Goal: Transaction & Acquisition: Purchase product/service

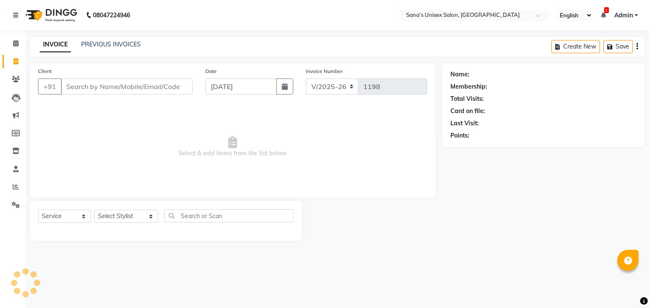
select select "6091"
select select "service"
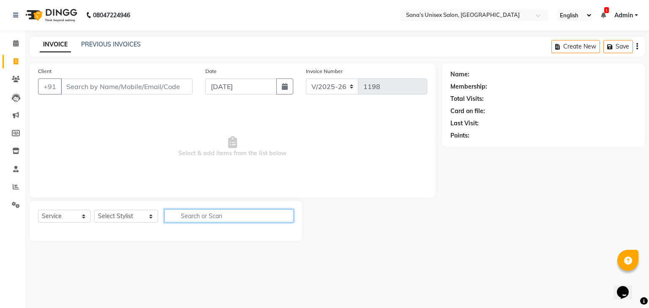
click at [178, 219] on input "text" at bounding box center [229, 216] width 130 height 13
click at [156, 257] on div "08047224946 Select Location × Sana’s Unisex Salon, Ashok Nagar English ENGLISH …" at bounding box center [324, 154] width 649 height 308
click at [65, 218] on select "Select Service Product Membership Package Voucher Prepaid Gift Card" at bounding box center [64, 216] width 53 height 13
click at [108, 218] on select "Select Stylist anjali beauty MADHU MUTHU MARI (BEAUTY THERAPIST) NANDHINI Nivet…" at bounding box center [126, 216] width 64 height 13
click at [94, 232] on div at bounding box center [166, 230] width 256 height 3
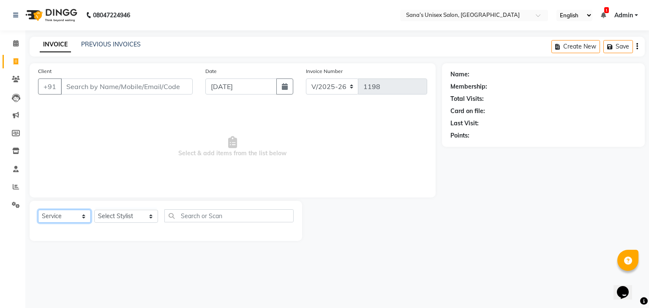
click at [71, 221] on select "Select Service Product Membership Package Voucher Prepaid Gift Card" at bounding box center [64, 216] width 53 height 13
click at [122, 220] on select "Select Stylist anjali beauty MADHU MUTHU MARI (BEAUTY THERAPIST) NANDHINI Nivet…" at bounding box center [126, 216] width 64 height 13
click at [106, 266] on div "08047224946 Select Location × Sana’s Unisex Salon, Ashok Nagar English ENGLISH …" at bounding box center [324, 154] width 649 height 308
click at [50, 219] on select "Select Service Product Membership Package Voucher Prepaid Gift Card" at bounding box center [64, 216] width 53 height 13
click at [128, 218] on select "Select Stylist anjali beauty MADHU MUTHU MARI (BEAUTY THERAPIST) NANDHINI Nivet…" at bounding box center [126, 216] width 64 height 13
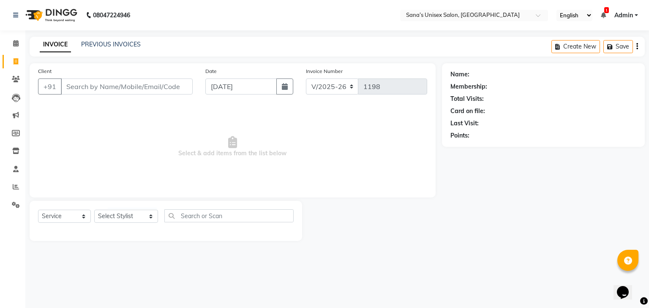
click at [128, 234] on div "Select Service Product Membership Package Voucher Prepaid Gift Card Select Styl…" at bounding box center [166, 221] width 272 height 40
click at [110, 41] on link "PREVIOUS INVOICES" at bounding box center [111, 45] width 60 height 8
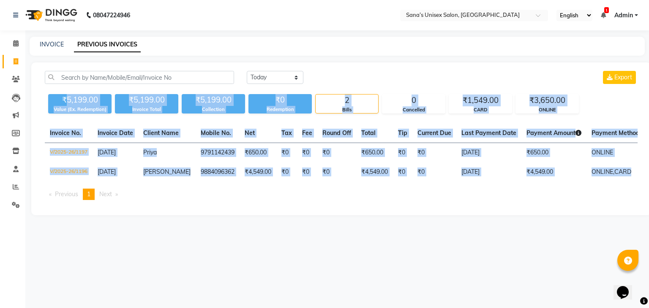
drag, startPoint x: 65, startPoint y: 98, endPoint x: 648, endPoint y: 185, distance: 590.1
click at [648, 185] on div "Today Yesterday Custom Range Export ₹5,199.00 Value (Ex. Redemption) ₹5,199.00 …" at bounding box center [341, 139] width 620 height 153
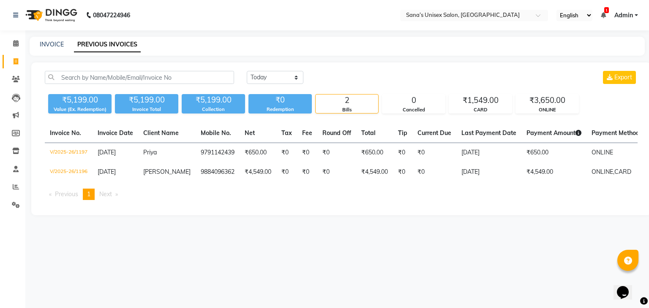
click at [488, 223] on main "INVOICE PREVIOUS INVOICES Today Yesterday Custom Range Export ₹5,199.00 Value (…" at bounding box center [336, 132] width 623 height 191
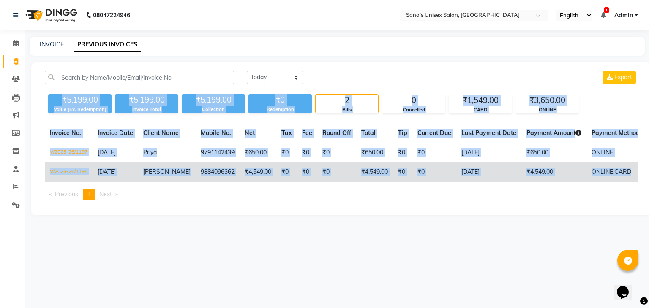
drag, startPoint x: 64, startPoint y: 100, endPoint x: 629, endPoint y: 179, distance: 570.2
click at [629, 179] on div "Today Yesterday Custom Range Export ₹5,199.00 Value (Ex. Redemption) ₹5,199.00 …" at bounding box center [341, 139] width 620 height 153
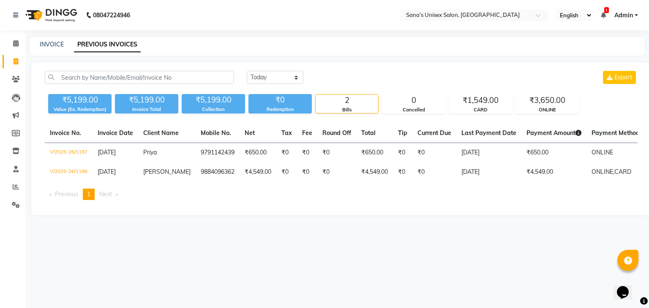
click at [569, 215] on div "Today Yesterday Custom Range Export ₹5,199.00 Value (Ex. Redemption) ₹5,199.00 …" at bounding box center [341, 139] width 620 height 153
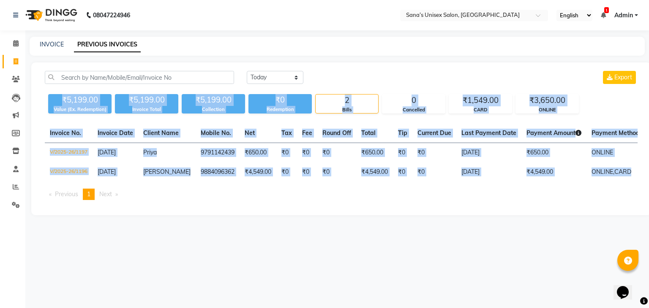
drag, startPoint x: 63, startPoint y: 100, endPoint x: 648, endPoint y: 183, distance: 590.9
click at [648, 183] on div "Today Yesterday Custom Range Export ₹5,199.00 Value (Ex. Redemption) ₹5,199.00 …" at bounding box center [341, 139] width 620 height 153
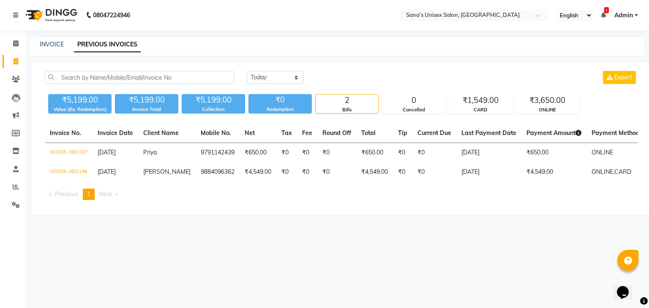
click at [525, 207] on div "Invoice No. Invoice Date Client Name Mobile No. Net Tax Fee Round Off Total Tip…" at bounding box center [341, 165] width 603 height 83
click at [279, 82] on select "[DATE] [DATE] Custom Range" at bounding box center [275, 77] width 57 height 13
click at [247, 71] on select "[DATE] [DATE] Custom Range" at bounding box center [275, 77] width 57 height 13
click at [277, 79] on select "[DATE] [DATE] Custom Range" at bounding box center [278, 77] width 63 height 13
select select "today"
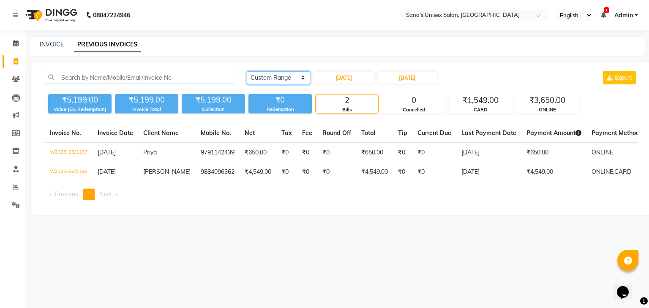
click at [247, 71] on select "[DATE] [DATE] Custom Range" at bounding box center [278, 77] width 63 height 13
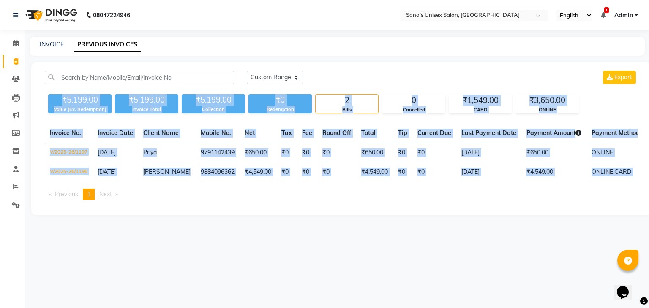
drag, startPoint x: 62, startPoint y: 99, endPoint x: 584, endPoint y: 201, distance: 531.4
click at [584, 201] on div "Today Yesterday Custom Range Export ₹5,199.00 Value (Ex. Redemption) ₹5,199.00 …" at bounding box center [341, 139] width 620 height 153
click at [550, 215] on div "Today Yesterday Custom Range Export ₹5,199.00 Value (Ex. Redemption) ₹5,199.00 …" at bounding box center [341, 139] width 620 height 153
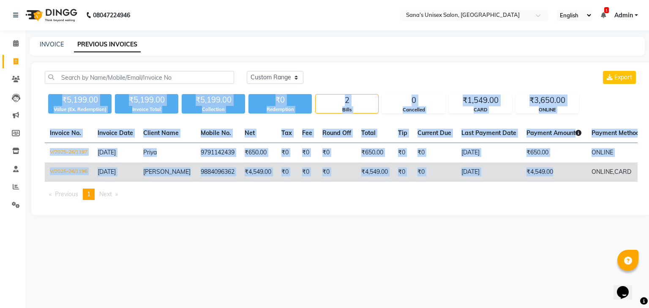
drag, startPoint x: 62, startPoint y: 98, endPoint x: 596, endPoint y: 174, distance: 539.8
click at [586, 179] on div "Today Yesterday Custom Range Export ₹5,199.00 Value (Ex. Redemption) ₹5,199.00 …" at bounding box center [341, 139] width 620 height 153
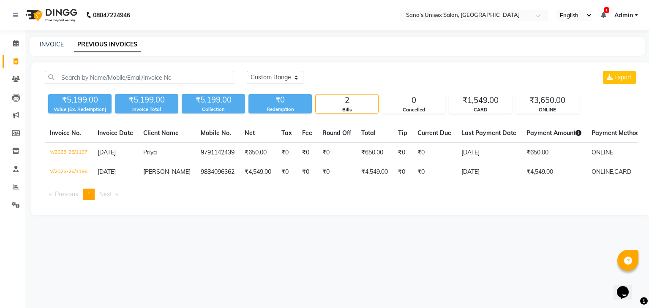
click at [578, 199] on ul "Previous page 1 / 1 You're on page 1 Next page" at bounding box center [341, 194] width 593 height 11
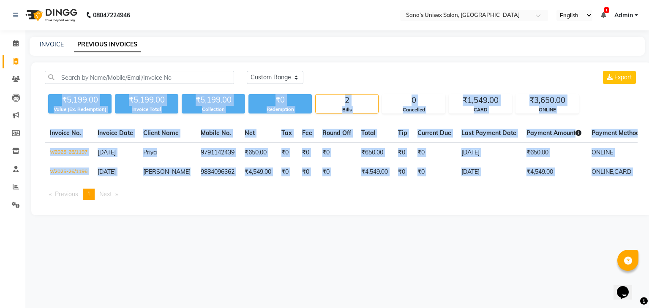
drag, startPoint x: 62, startPoint y: 98, endPoint x: 519, endPoint y: 200, distance: 468.6
click at [519, 200] on div "Today Yesterday Custom Range Export ₹5,199.00 Value (Ex. Redemption) ₹5,199.00 …" at bounding box center [341, 139] width 620 height 153
click at [519, 200] on ul "Previous page 1 / 1 You're on page 1 Next page" at bounding box center [341, 194] width 593 height 11
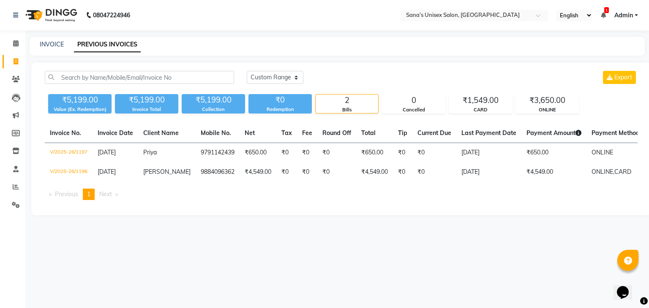
drag, startPoint x: 514, startPoint y: 188, endPoint x: 572, endPoint y: 191, distance: 58.8
click at [572, 191] on div "Invoice No. Invoice Date Client Name Mobile No. Net Tax Fee Round Off Total Tip…" at bounding box center [341, 165] width 603 height 83
click at [54, 43] on link "INVOICE" at bounding box center [52, 45] width 24 height 8
select select "service"
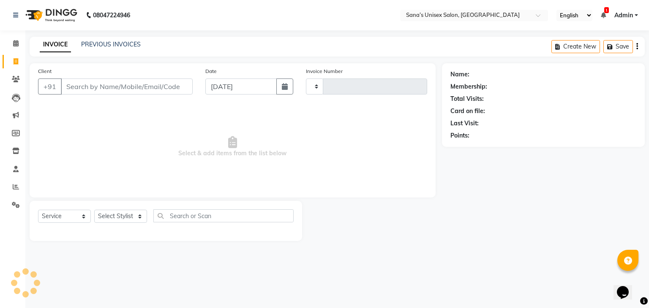
type input "1198"
select select "6091"
click at [106, 219] on select "Select Stylist anjali beauty MADHU MUTHU MARI (BEAUTY THERAPIST) NANDHINI Nivet…" at bounding box center [126, 216] width 64 height 13
select select "45605"
click at [94, 210] on select "Select Stylist anjali beauty MADHU MUTHU MARI (BEAUTY THERAPIST) NANDHINI Nivet…" at bounding box center [126, 216] width 64 height 13
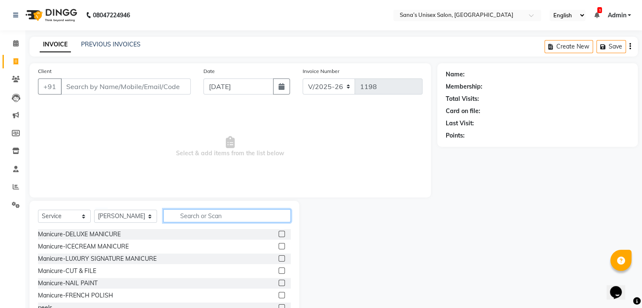
click at [186, 220] on input "text" at bounding box center [226, 216] width 127 height 13
type input "R"
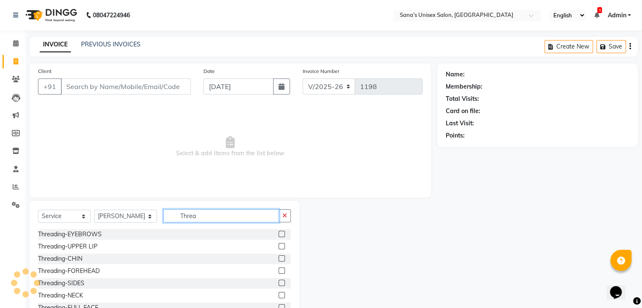
type input "Threa"
click at [279, 237] on label at bounding box center [282, 234] width 6 height 6
click at [279, 237] on input "checkbox" at bounding box center [281, 234] width 5 height 5
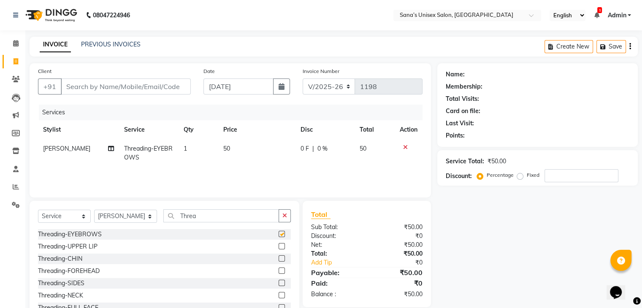
checkbox input "false"
click at [281, 216] on button "button" at bounding box center [285, 216] width 12 height 13
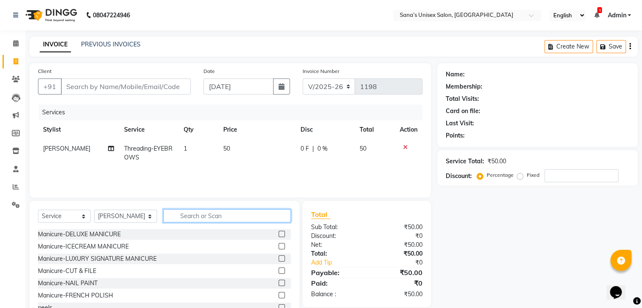
click at [277, 216] on input "text" at bounding box center [226, 216] width 127 height 13
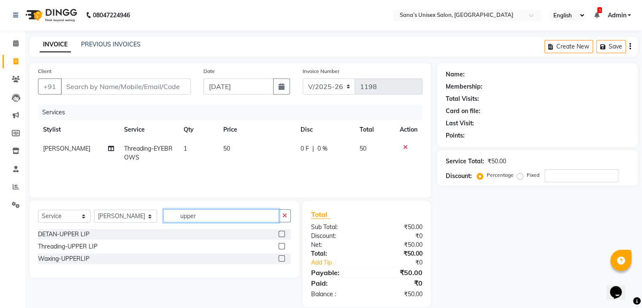
type input "upper"
click at [282, 249] on label at bounding box center [282, 246] width 6 height 6
click at [282, 249] on input "checkbox" at bounding box center [281, 246] width 5 height 5
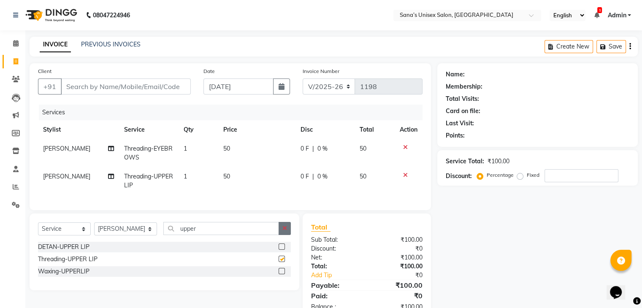
checkbox input "false"
click at [281, 232] on button "button" at bounding box center [285, 228] width 12 height 13
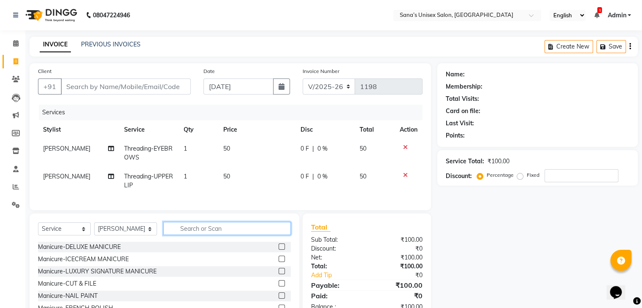
click at [262, 232] on input "text" at bounding box center [226, 228] width 127 height 13
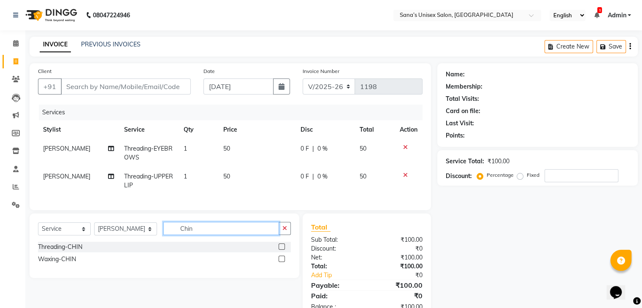
type input "Chin"
click at [280, 250] on label at bounding box center [282, 247] width 6 height 6
click at [280, 250] on input "checkbox" at bounding box center [281, 247] width 5 height 5
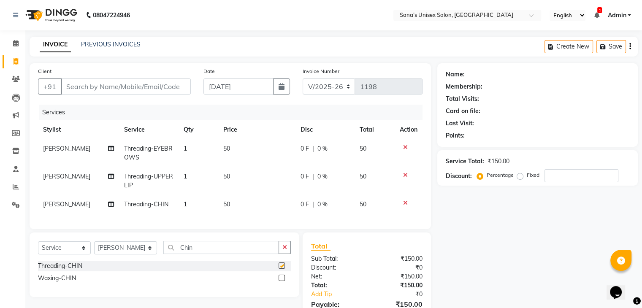
checkbox input "false"
click at [126, 86] on input "Client" at bounding box center [126, 87] width 130 height 16
type input "9"
type input "0"
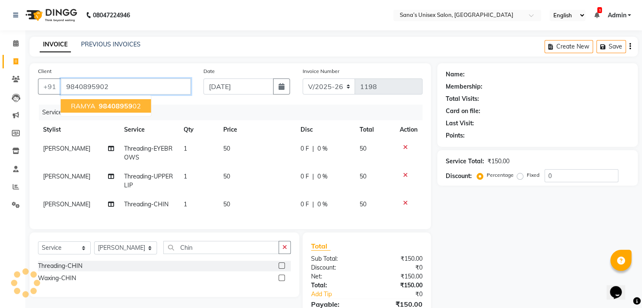
type input "9840895902"
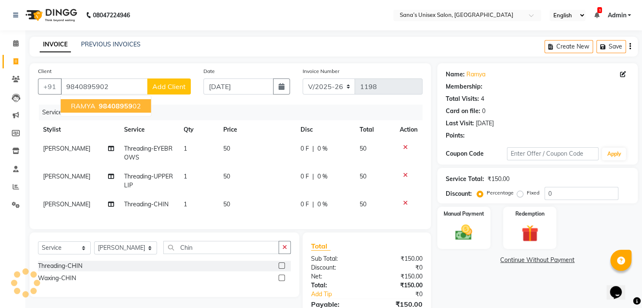
click at [127, 107] on span "98408959" at bounding box center [116, 106] width 34 height 8
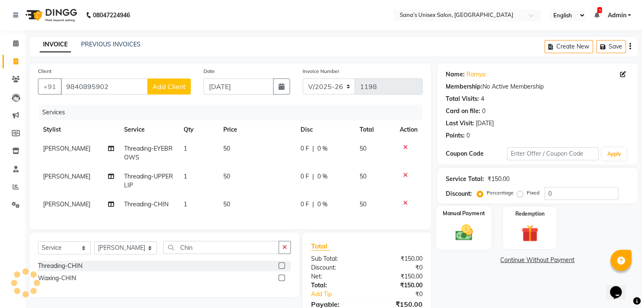
click at [476, 229] on img at bounding box center [464, 233] width 28 height 20
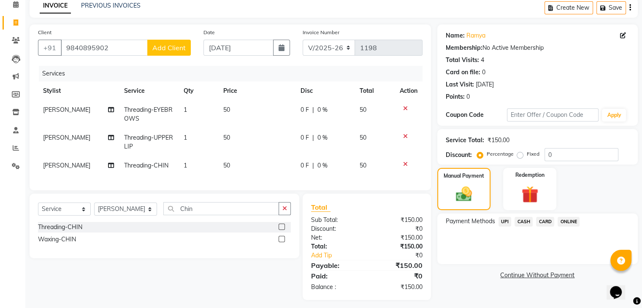
scroll to position [42, 0]
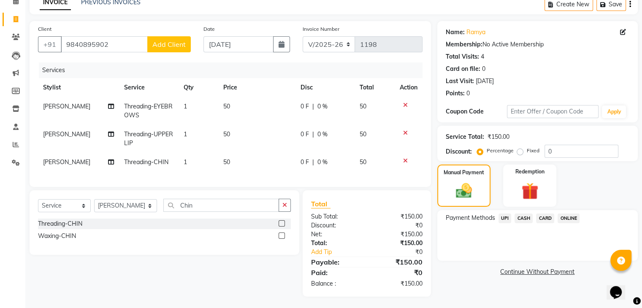
click at [566, 217] on span "ONLINE" at bounding box center [569, 219] width 22 height 10
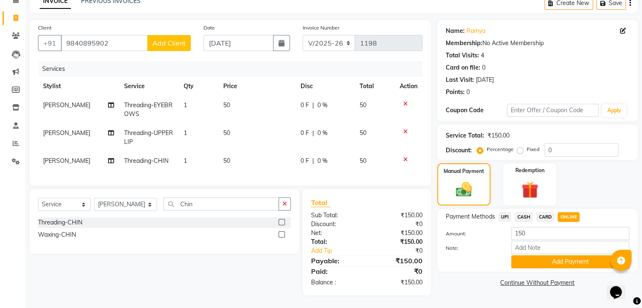
scroll to position [50, 0]
click at [559, 261] on button "Add Payment" at bounding box center [571, 262] width 118 height 13
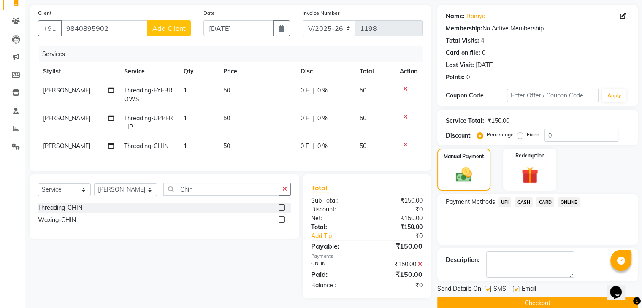
scroll to position [72, 0]
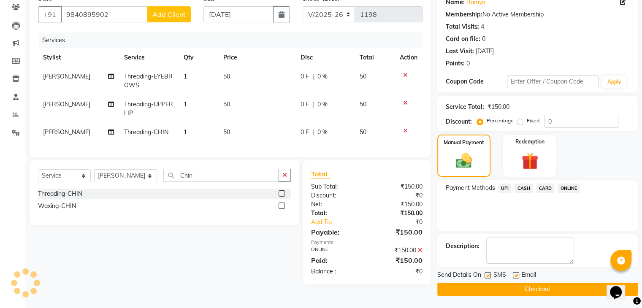
click at [538, 286] on button "Checkout" at bounding box center [538, 289] width 201 height 13
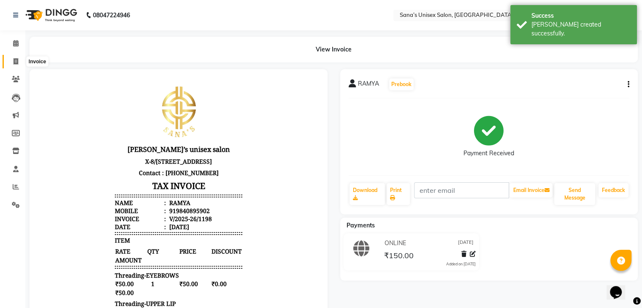
click at [17, 61] on icon at bounding box center [16, 61] width 5 height 6
select select "service"
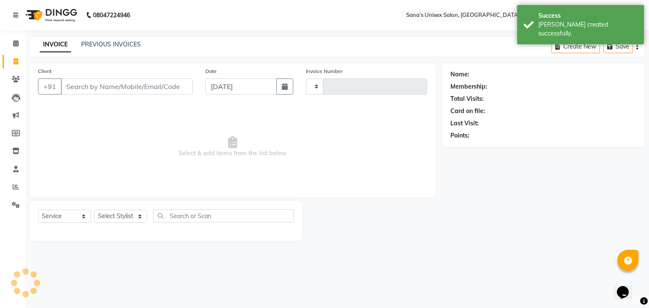
type input "1199"
select select "6091"
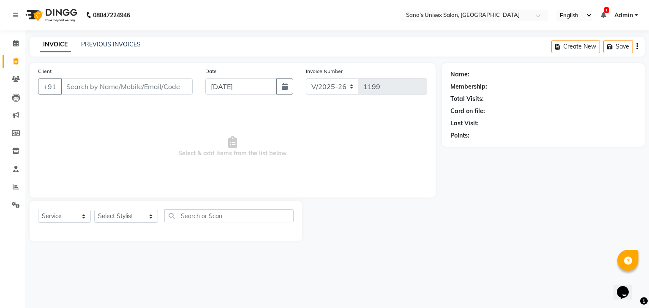
click at [574, 287] on div "08047224946 Select Location × Sana’s Unisex Salon, Ashok Nagar English ENGLISH …" at bounding box center [324, 154] width 649 height 308
click at [93, 45] on link "PREVIOUS INVOICES" at bounding box center [111, 45] width 60 height 8
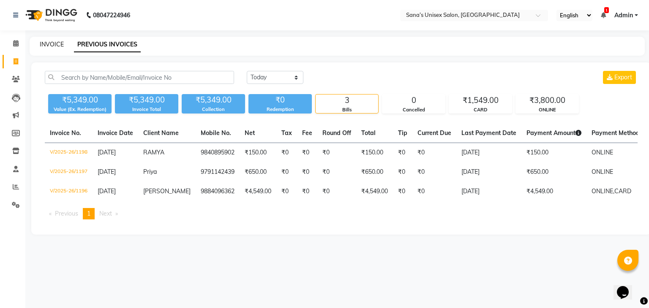
click at [40, 45] on link "INVOICE" at bounding box center [52, 45] width 24 height 8
select select "service"
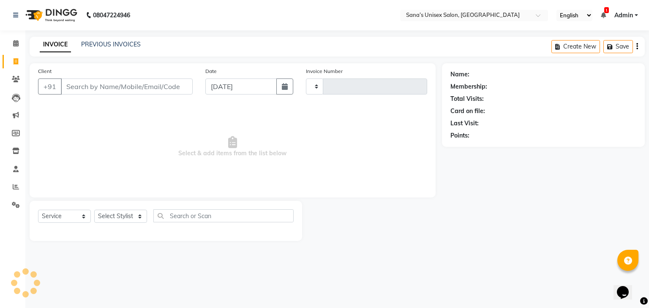
type input "1199"
select select "6091"
click at [84, 42] on link "PREVIOUS INVOICES" at bounding box center [111, 45] width 60 height 8
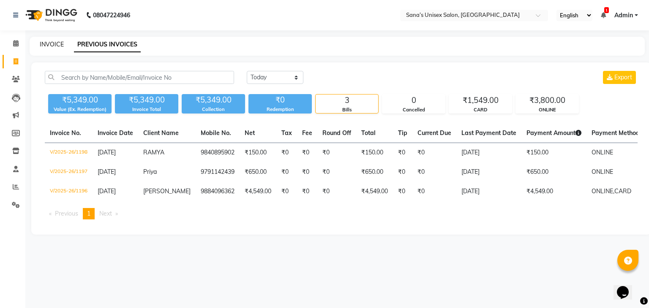
click at [47, 44] on link "INVOICE" at bounding box center [52, 45] width 24 height 8
select select "6091"
select select "service"
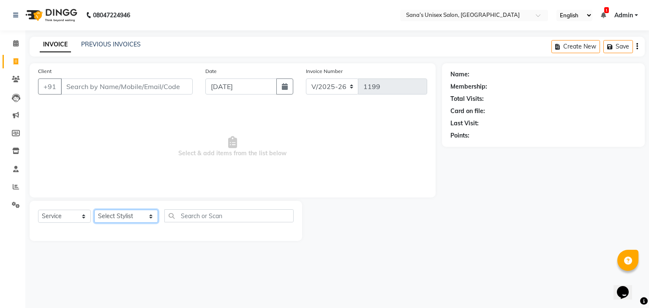
click at [115, 217] on select "Select Stylist anjali beauty MADHU MUTHU MARI (BEAUTY THERAPIST) NANDHINI Nivet…" at bounding box center [126, 216] width 64 height 13
click at [204, 218] on input "text" at bounding box center [229, 216] width 130 height 13
click at [140, 222] on select "Select Stylist anjali beauty MADHU MUTHU MARI (BEAUTY THERAPIST) NANDHINI Nivet…" at bounding box center [126, 216] width 64 height 13
click at [151, 240] on div "Select Service Product Membership Package Voucher Prepaid Gift Card Select Styl…" at bounding box center [166, 221] width 272 height 40
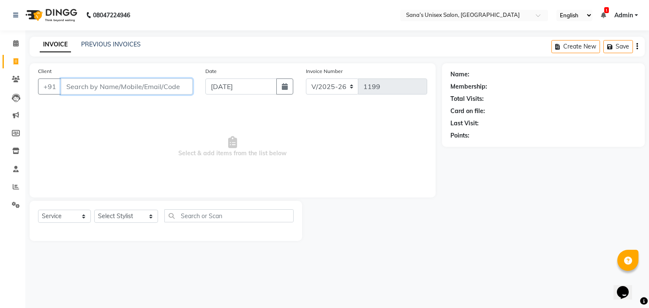
click at [140, 90] on input "Client" at bounding box center [127, 87] width 132 height 16
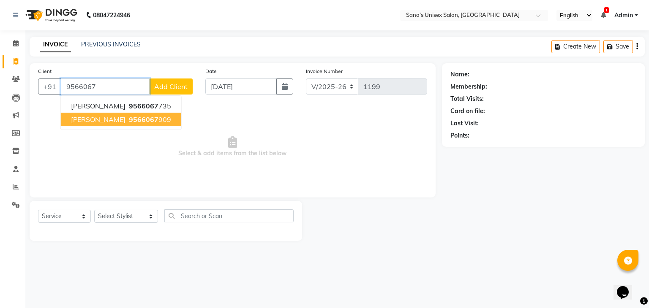
click at [129, 120] on span "9566067" at bounding box center [144, 119] width 30 height 8
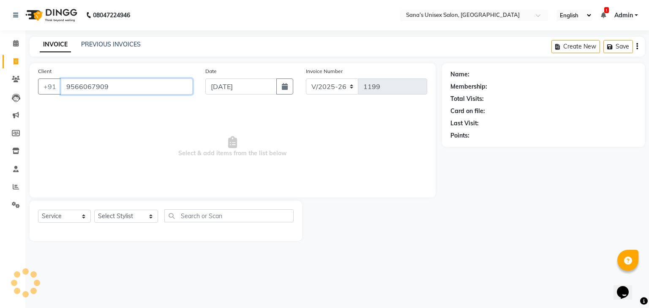
type input "9566067909"
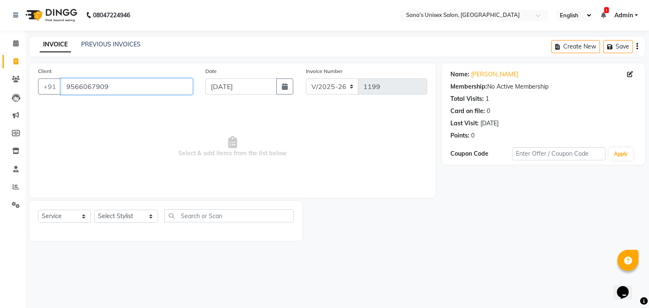
drag, startPoint x: 67, startPoint y: 88, endPoint x: 108, endPoint y: 90, distance: 41.4
click at [108, 90] on input "9566067909" at bounding box center [127, 87] width 132 height 16
click at [109, 47] on link "PREVIOUS INVOICES" at bounding box center [111, 45] width 60 height 8
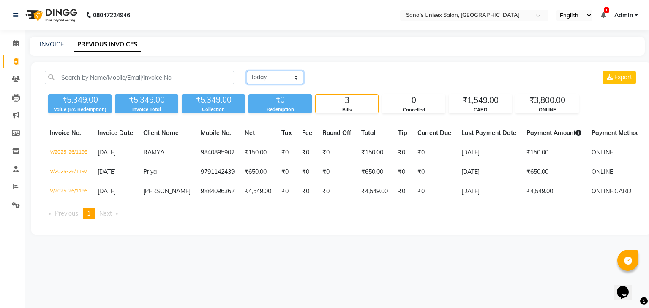
click at [261, 71] on select "Today Yesterday Custom Range" at bounding box center [275, 77] width 57 height 13
select select "range"
click at [247, 71] on select "Today Yesterday Custom Range" at bounding box center [275, 77] width 57 height 13
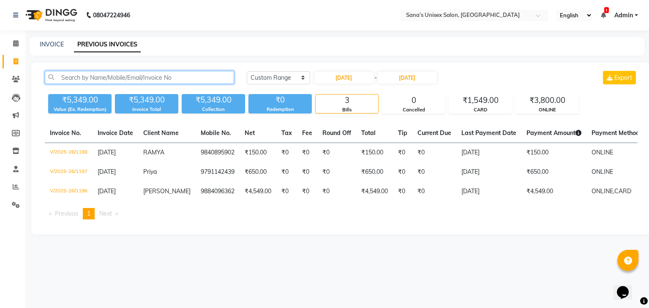
paste input "9566067909"
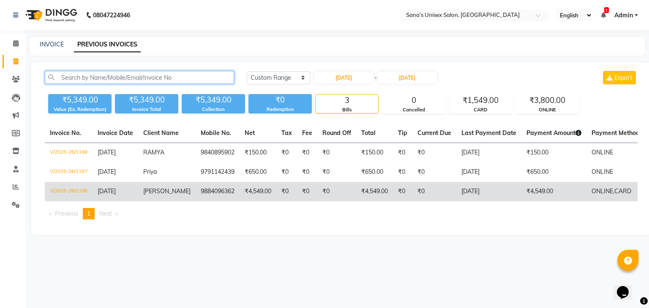
type input "9566067909"
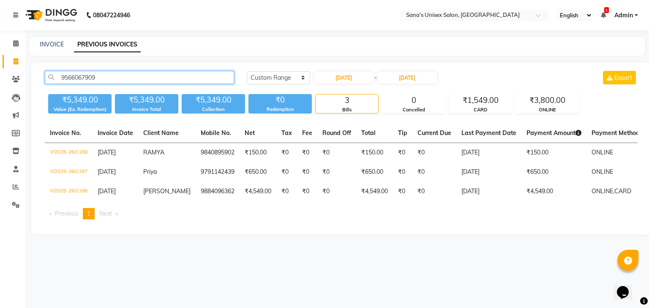
drag, startPoint x: 125, startPoint y: 81, endPoint x: 0, endPoint y: 105, distance: 127.0
click at [0, 102] on app-home "08047224946 Select Location × Sana’s Unisex Salon, Ashok Nagar English ENGLISH …" at bounding box center [324, 124] width 649 height 248
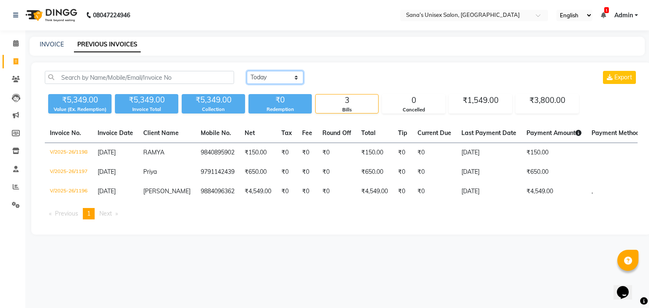
drag, startPoint x: 71, startPoint y: 79, endPoint x: 264, endPoint y: 120, distance: 196.4
click at [266, 82] on select "[DATE] [DATE] Custom Range" at bounding box center [275, 77] width 57 height 13
select select "range"
click at [247, 71] on select "[DATE] [DATE] Custom Range" at bounding box center [275, 77] width 57 height 13
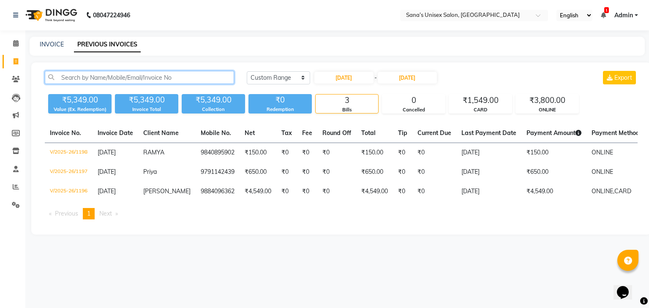
paste input "9566067909"
click at [122, 81] on input "9566067909" at bounding box center [139, 77] width 189 height 13
drag, startPoint x: 96, startPoint y: 77, endPoint x: 58, endPoint y: 80, distance: 38.2
click at [58, 80] on input "9566067909" at bounding box center [139, 77] width 189 height 13
click at [106, 76] on input "9566067909" at bounding box center [139, 77] width 189 height 13
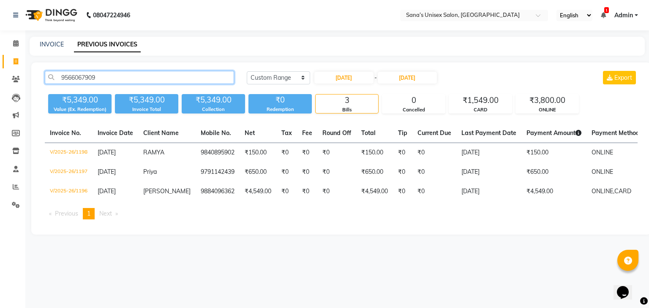
click at [98, 77] on input "9566067909" at bounding box center [139, 77] width 189 height 13
drag, startPoint x: 102, startPoint y: 76, endPoint x: 55, endPoint y: 83, distance: 47.5
click at [55, 83] on input "9566067909" at bounding box center [139, 77] width 189 height 13
click at [118, 77] on input "9566067909" at bounding box center [139, 77] width 189 height 13
click at [112, 81] on input "9566067909" at bounding box center [139, 77] width 189 height 13
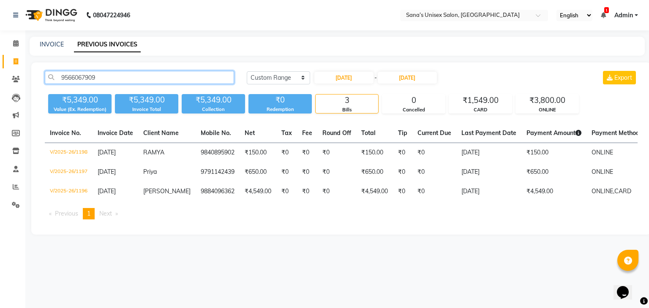
type input "9566067909"
click at [125, 259] on div "08047224946 Select Location × Sana’s Unisex Salon, Ashok Nagar English ENGLISH …" at bounding box center [324, 154] width 649 height 308
click at [153, 36] on div "08047224946 Select Location × Sana’s Unisex Salon, Ashok Nagar English ENGLISH …" at bounding box center [324, 154] width 649 height 308
click at [112, 81] on input "9566067909" at bounding box center [139, 77] width 189 height 13
drag, startPoint x: 110, startPoint y: 77, endPoint x: 43, endPoint y: 79, distance: 66.8
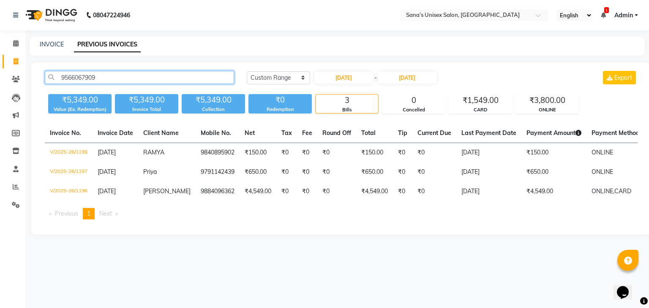
click at [43, 79] on div "9566067909" at bounding box center [139, 77] width 202 height 13
click at [113, 80] on input "9566067909" at bounding box center [139, 77] width 189 height 13
drag, startPoint x: 124, startPoint y: 78, endPoint x: 44, endPoint y: 82, distance: 79.5
click at [45, 82] on input "9566067909" at bounding box center [139, 77] width 189 height 13
paste input "9566067909"
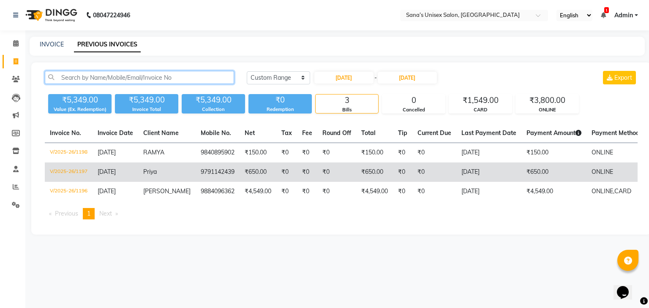
type input "9566067909"
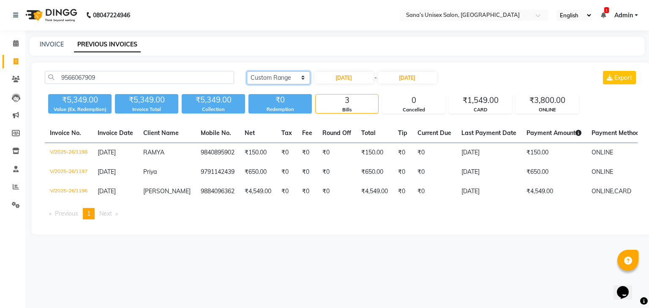
click at [294, 78] on select "[DATE] [DATE] Custom Range" at bounding box center [278, 77] width 63 height 13
click at [247, 71] on select "[DATE] [DATE] Custom Range" at bounding box center [278, 77] width 63 height 13
click at [345, 75] on input "[DATE]" at bounding box center [343, 78] width 59 height 12
select select "9"
select select "2025"
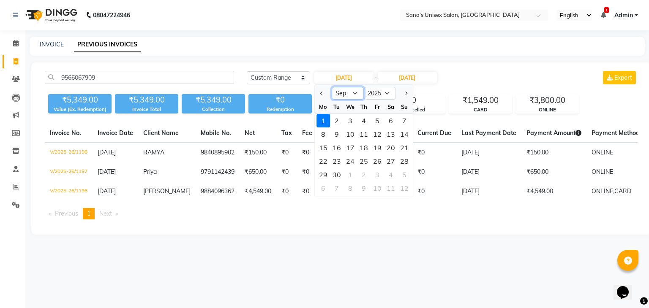
click at [350, 95] on select "Jan Feb Mar Apr May Jun Jul Aug Sep Oct Nov Dec" at bounding box center [348, 93] width 32 height 13
select select "8"
click at [332, 87] on select "Jan Feb Mar Apr May Jun Jul Aug Sep Oct Nov Dec" at bounding box center [348, 93] width 32 height 13
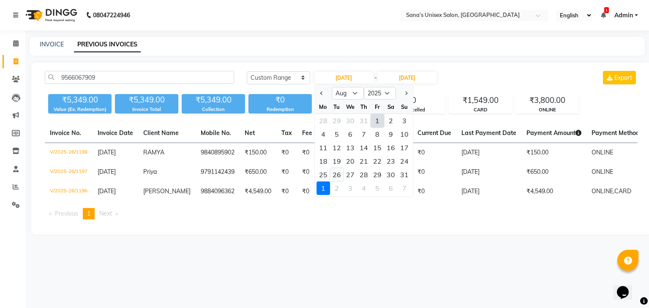
click at [341, 174] on div "26" at bounding box center [337, 175] width 14 height 14
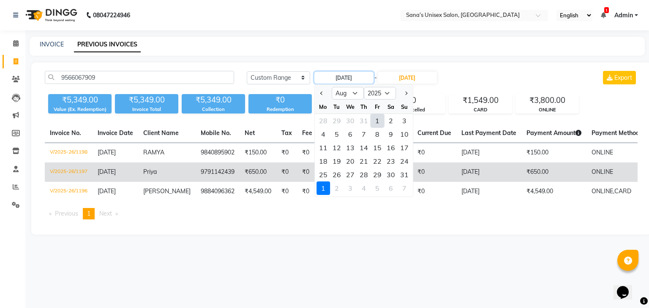
type input "26-08-2025"
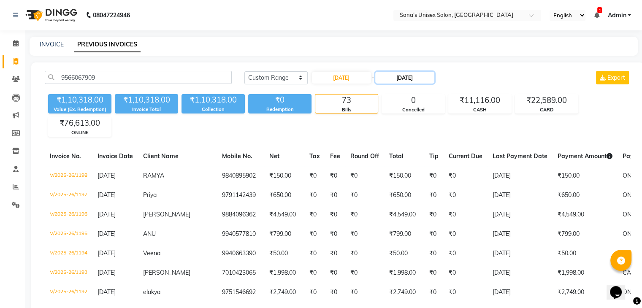
click at [415, 76] on input "[DATE]" at bounding box center [405, 78] width 59 height 12
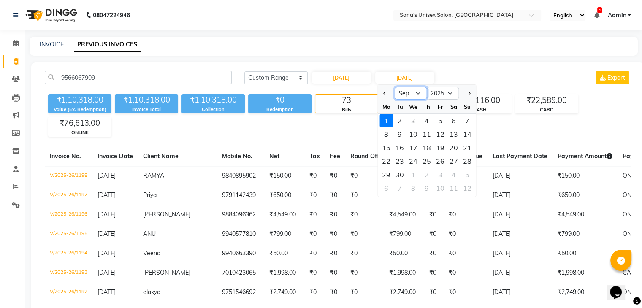
click at [414, 90] on select "Aug Sep Oct Nov Dec" at bounding box center [411, 93] width 32 height 13
select select "8"
click at [395, 87] on select "Aug Sep Oct Nov Dec" at bounding box center [411, 93] width 32 height 13
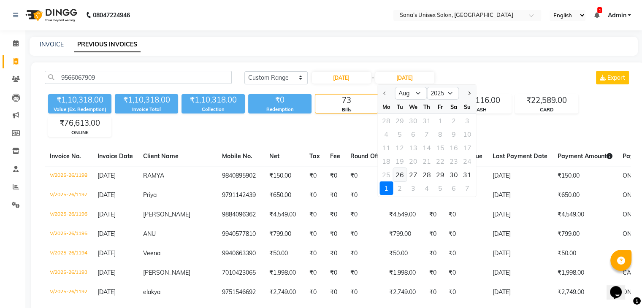
click at [395, 174] on div "26" at bounding box center [400, 175] width 14 height 14
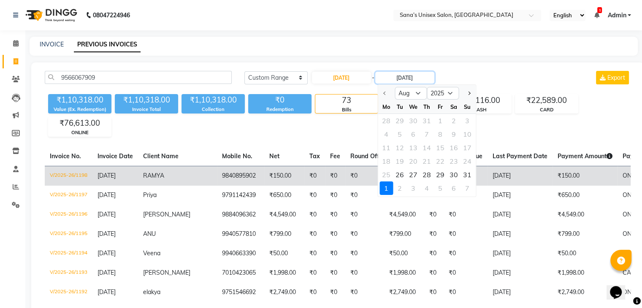
type input "26-08-2025"
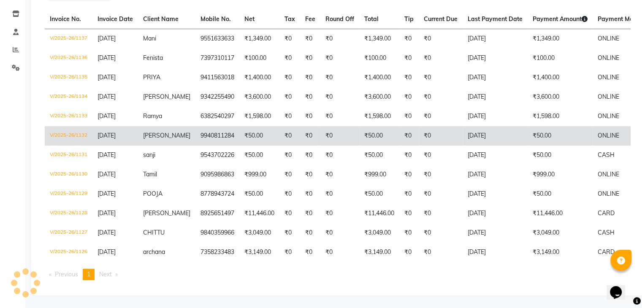
scroll to position [144, 0]
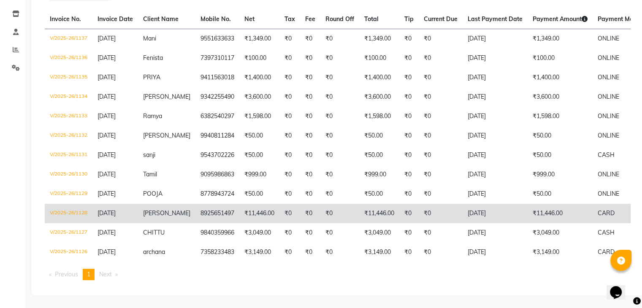
click at [152, 210] on span "Roshini" at bounding box center [166, 214] width 47 height 8
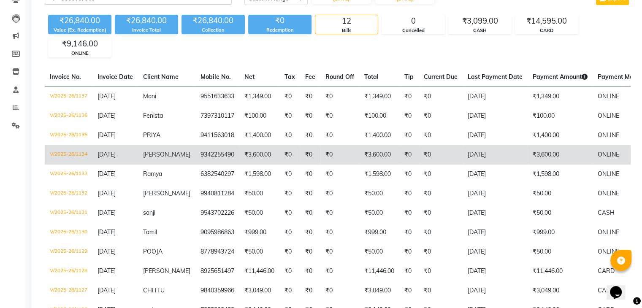
scroll to position [127, 0]
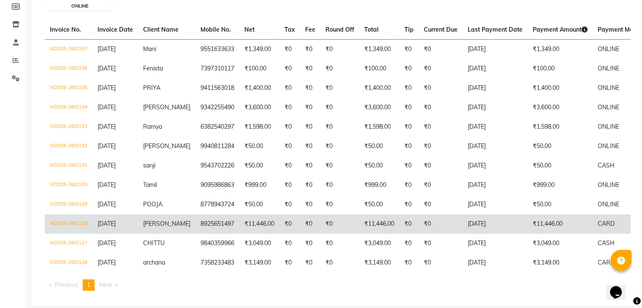
click at [154, 221] on span "Roshini" at bounding box center [166, 224] width 47 height 8
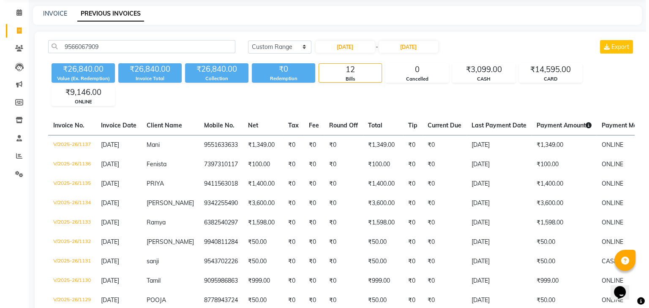
scroll to position [0, 0]
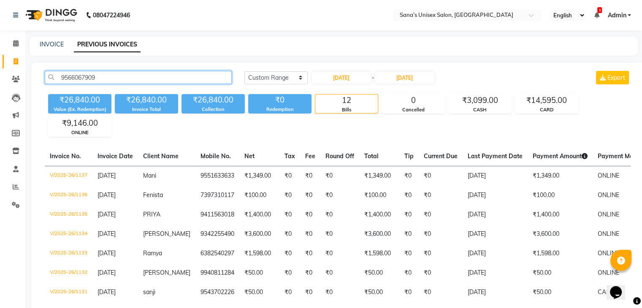
drag, startPoint x: 113, startPoint y: 76, endPoint x: 0, endPoint y: 71, distance: 112.9
click at [0, 73] on app-home "08047224946 Select Location × Sana’s Unisex Salon, Ashok Nagar English ENGLISH …" at bounding box center [321, 223] width 642 height 446
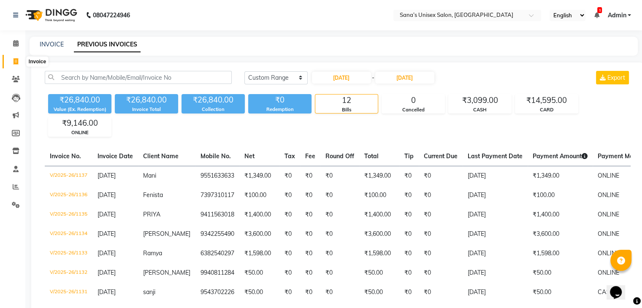
click at [14, 60] on icon at bounding box center [16, 61] width 5 height 6
select select "service"
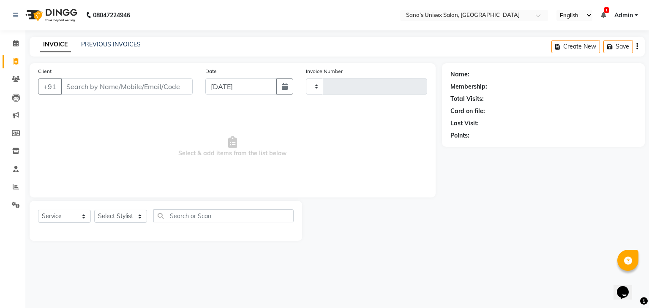
type input "1200"
select select "6091"
click at [91, 47] on link "PREVIOUS INVOICES" at bounding box center [111, 45] width 60 height 8
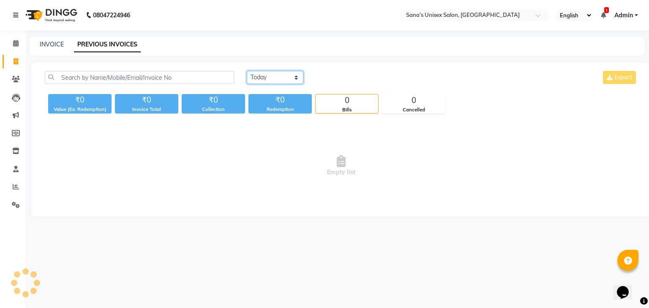
click at [264, 81] on select "Today Yesterday Custom Range" at bounding box center [275, 77] width 57 height 13
click at [247, 71] on select "Today Yesterday Custom Range" at bounding box center [275, 77] width 57 height 13
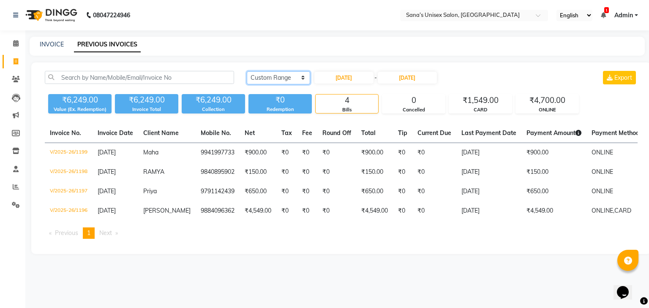
click at [256, 77] on select "Today Yesterday Custom Range" at bounding box center [278, 77] width 63 height 13
select select "today"
click at [247, 71] on select "Today Yesterday Custom Range" at bounding box center [278, 77] width 63 height 13
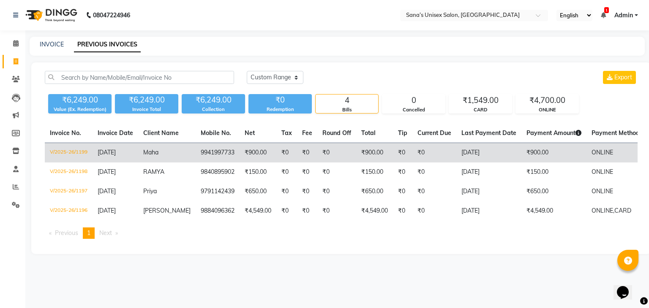
click at [116, 154] on span "[DATE]" at bounding box center [107, 153] width 18 height 8
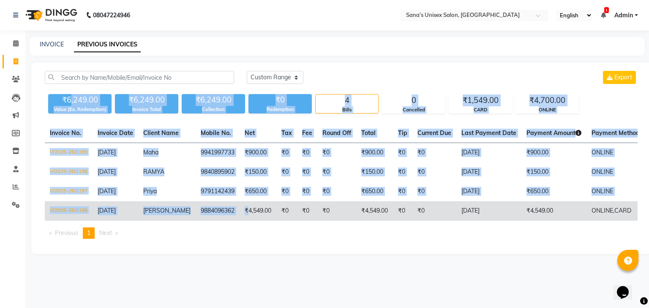
drag, startPoint x: 69, startPoint y: 98, endPoint x: 238, endPoint y: 207, distance: 200.8
click at [238, 207] on div "Today Yesterday Custom Range Export ₹6,249.00 Value (Ex. Redemption) ₹6,249.00 …" at bounding box center [341, 159] width 620 height 192
click at [229, 217] on td "9884096362" at bounding box center [218, 210] width 44 height 19
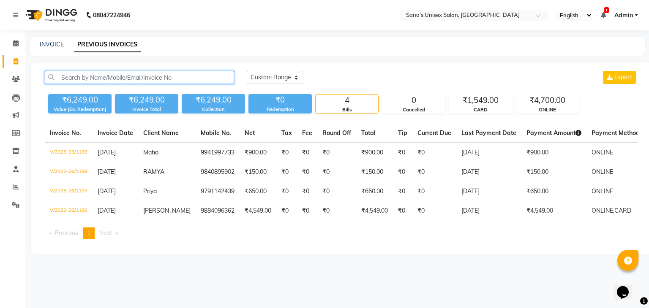
click at [90, 71] on input "text" at bounding box center [139, 77] width 189 height 13
click at [59, 43] on link "INVOICE" at bounding box center [52, 45] width 24 height 8
select select "service"
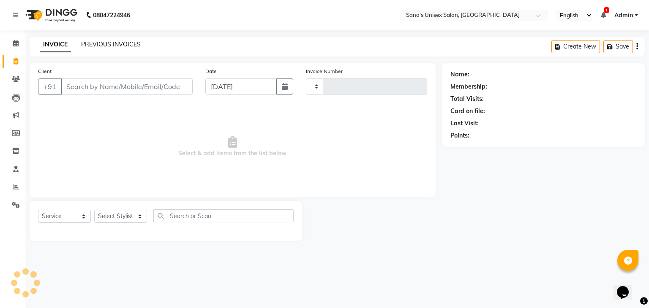
type input "1200"
select select "6091"
click at [109, 42] on link "PREVIOUS INVOICES" at bounding box center [111, 45] width 60 height 8
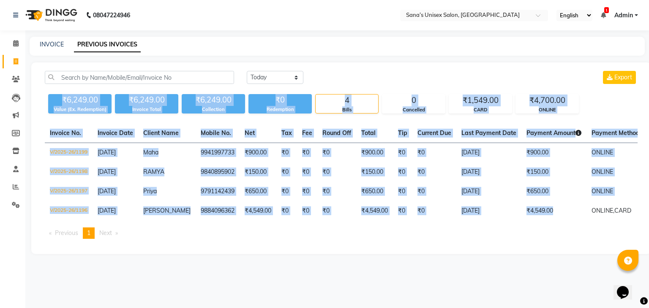
drag, startPoint x: 62, startPoint y: 96, endPoint x: 544, endPoint y: 225, distance: 498.9
click at [544, 225] on div "Today Yesterday Custom Range Export ₹6,249.00 Value (Ex. Redemption) ₹6,249.00 …" at bounding box center [341, 159] width 620 height 192
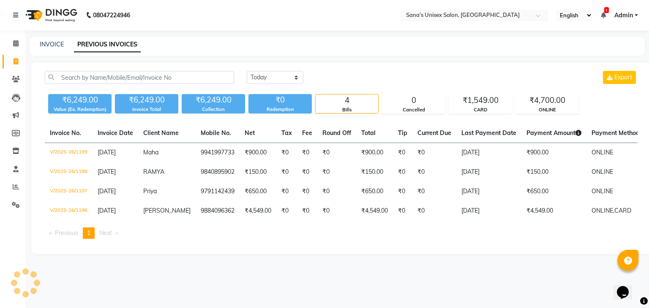
click at [540, 228] on div "Invoice No. Invoice Date Client Name Mobile No. Net Tax Fee Round Off Total Tip…" at bounding box center [341, 185] width 603 height 122
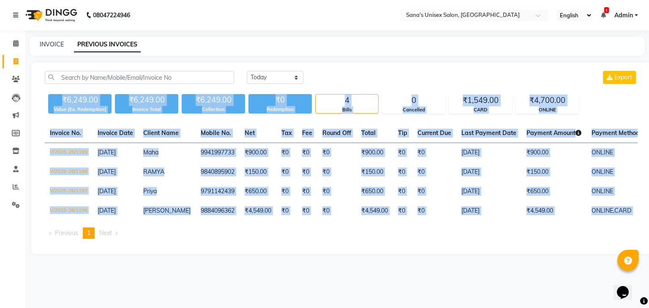
drag, startPoint x: 62, startPoint y: 100, endPoint x: 417, endPoint y: 252, distance: 386.6
click at [417, 252] on div "Today Yesterday Custom Range Export ₹6,249.00 Value (Ex. Redemption) ₹6,249.00 …" at bounding box center [341, 159] width 620 height 192
click at [417, 246] on div "Invoice No. Invoice Date Client Name Mobile No. Net Tax Fee Round Off Total Tip…" at bounding box center [341, 185] width 603 height 122
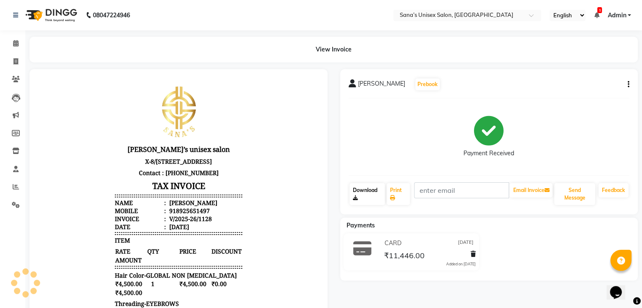
click at [367, 193] on link "Download" at bounding box center [368, 194] width 36 height 22
click at [14, 59] on span at bounding box center [15, 62] width 15 height 10
select select "6091"
select select "service"
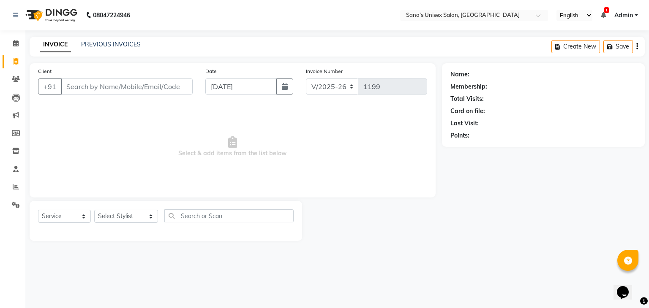
click at [106, 92] on input "Client" at bounding box center [127, 87] width 132 height 16
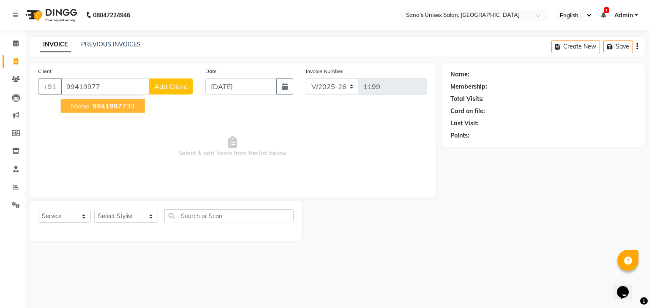
click at [88, 110] on span "Maha" at bounding box center [80, 106] width 18 height 8
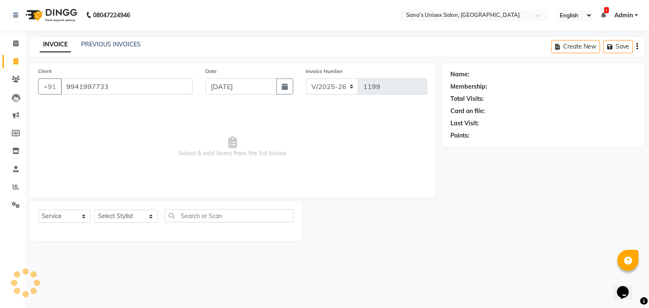
type input "9941997733"
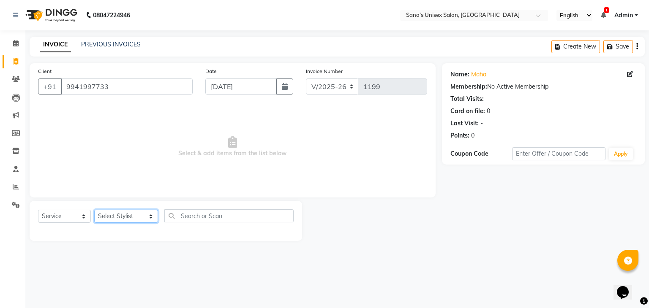
click at [103, 217] on select "Select Stylist anjali beauty MADHU MUTHU MARI (BEAUTY THERAPIST) NANDHINI Nivet…" at bounding box center [126, 216] width 64 height 13
select select "45708"
click at [94, 210] on select "Select Stylist anjali beauty MADHU MUTHU MARI (BEAUTY THERAPIST) NANDHINI Nivet…" at bounding box center [126, 216] width 64 height 13
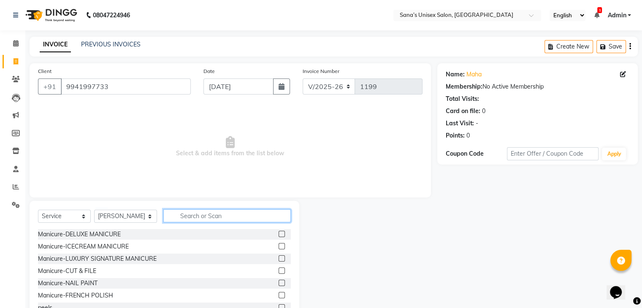
click at [204, 212] on input "text" at bounding box center [226, 216] width 127 height 13
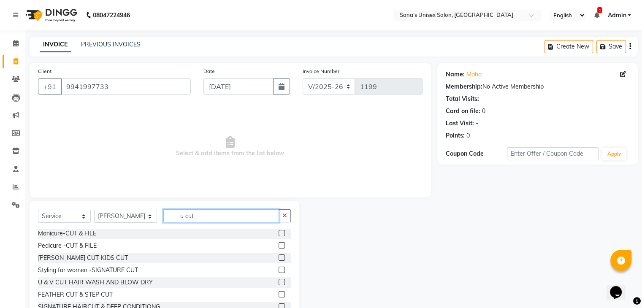
scroll to position [1, 0]
type input "u cut"
click at [279, 283] on label at bounding box center [282, 282] width 6 height 6
click at [279, 283] on input "checkbox" at bounding box center [281, 282] width 5 height 5
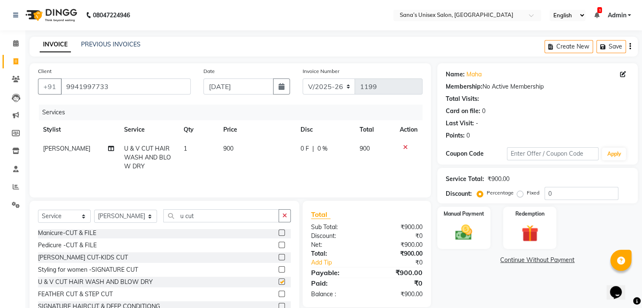
checkbox input "false"
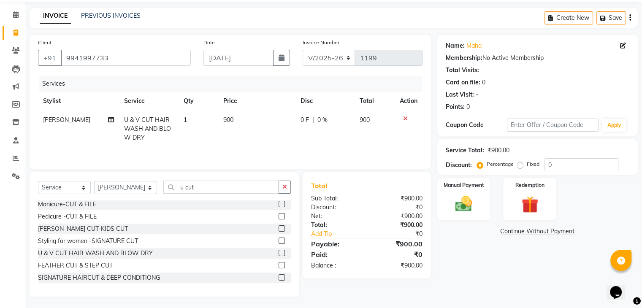
scroll to position [30, 0]
click at [471, 211] on img at bounding box center [464, 203] width 28 height 20
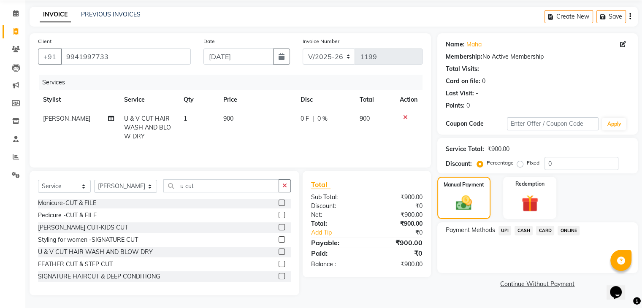
click at [571, 228] on span "ONLINE" at bounding box center [569, 231] width 22 height 10
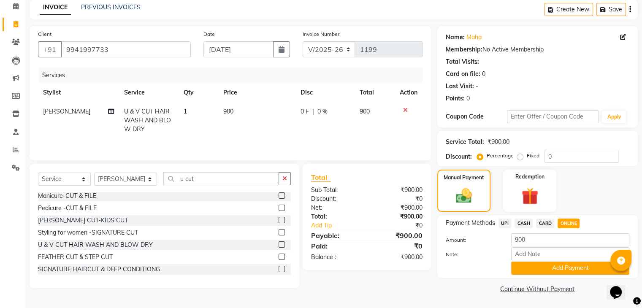
scroll to position [38, 0]
click at [569, 269] on button "Add Payment" at bounding box center [571, 268] width 118 height 13
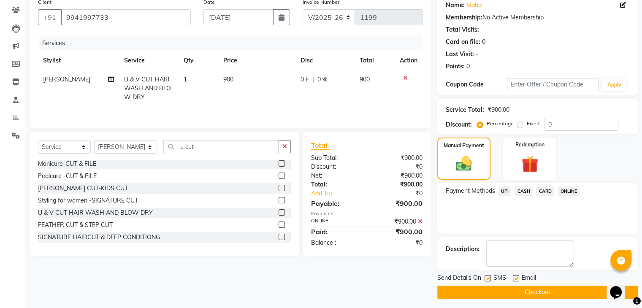
scroll to position [72, 0]
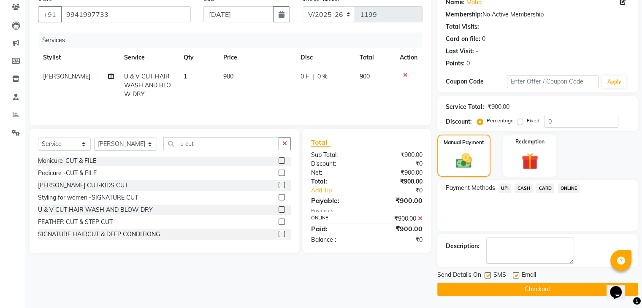
click at [561, 289] on button "Checkout" at bounding box center [538, 289] width 201 height 13
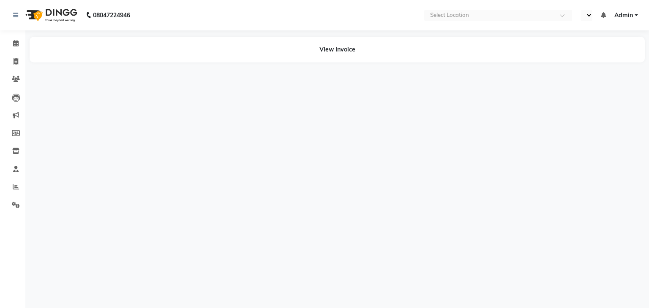
select select "en"
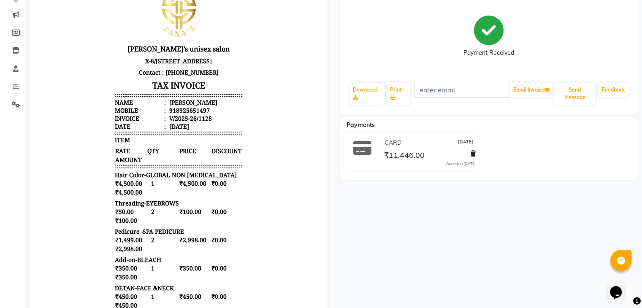
scroll to position [84, 0]
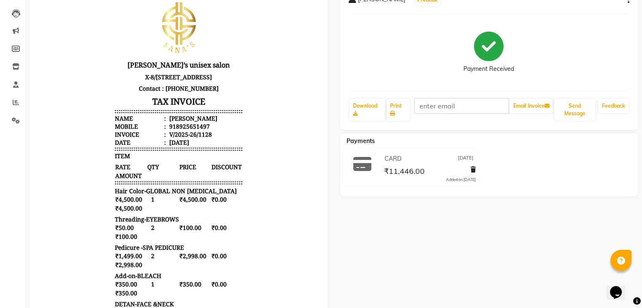
click at [629, 5] on div "Roshini Prebook" at bounding box center [489, 0] width 281 height 14
click at [629, 0] on icon "button" at bounding box center [629, 0] width 2 height 0
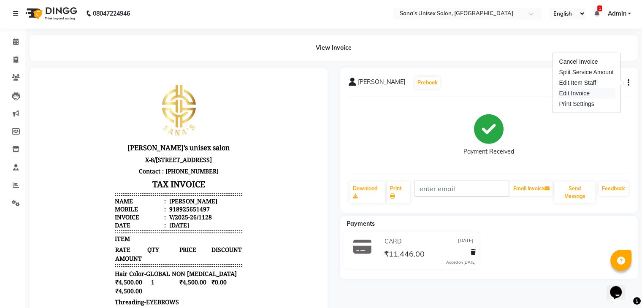
scroll to position [0, 0]
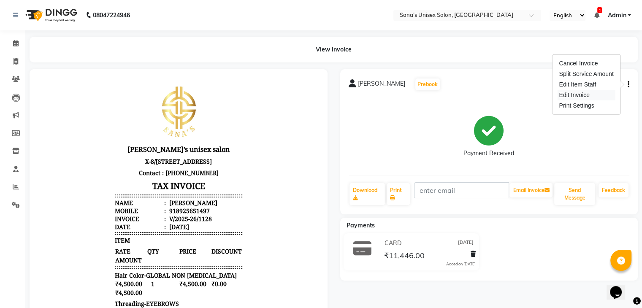
click at [588, 94] on div "Edit Invoice" at bounding box center [587, 95] width 58 height 11
select select "service"
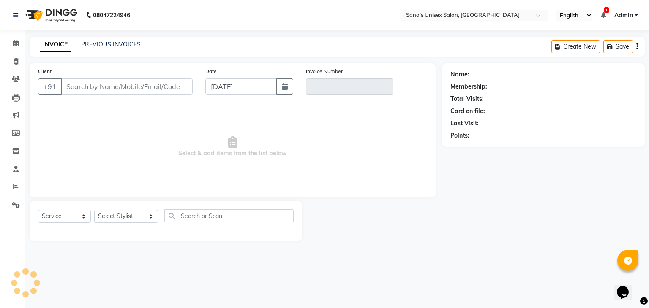
type input "8925651497"
type input "V/2025-26/1128"
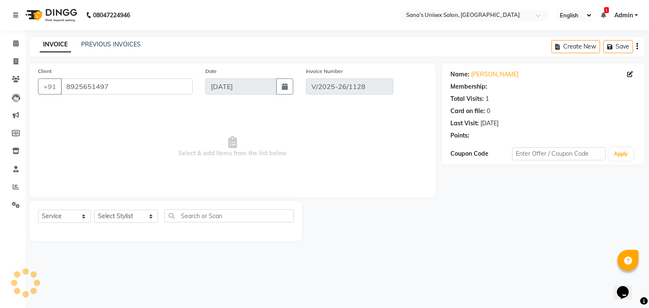
type input "[DATE]"
select select "select"
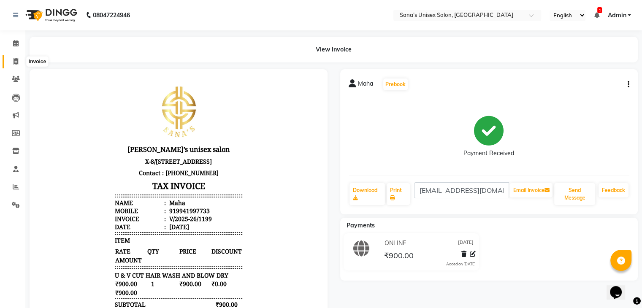
drag, startPoint x: 19, startPoint y: 61, endPoint x: 27, endPoint y: 55, distance: 10.3
click at [19, 61] on span at bounding box center [15, 62] width 15 height 10
select select "6091"
select select "service"
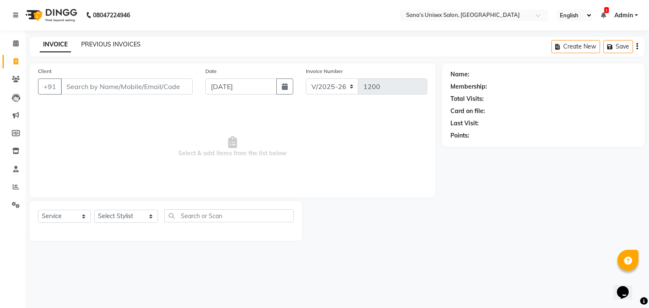
click at [94, 46] on link "PREVIOUS INVOICES" at bounding box center [111, 45] width 60 height 8
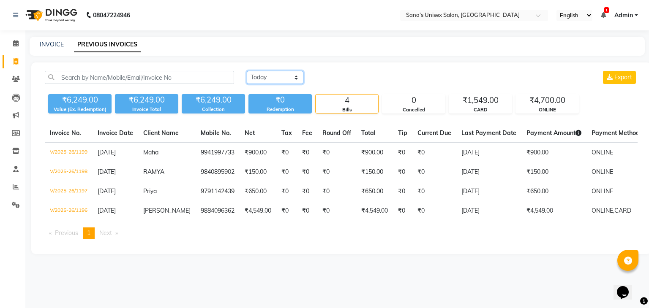
click at [288, 80] on select "Today Yesterday Custom Range" at bounding box center [275, 77] width 57 height 13
click at [287, 80] on select "Today Yesterday Custom Range" at bounding box center [275, 77] width 57 height 13
